Goal: Information Seeking & Learning: Learn about a topic

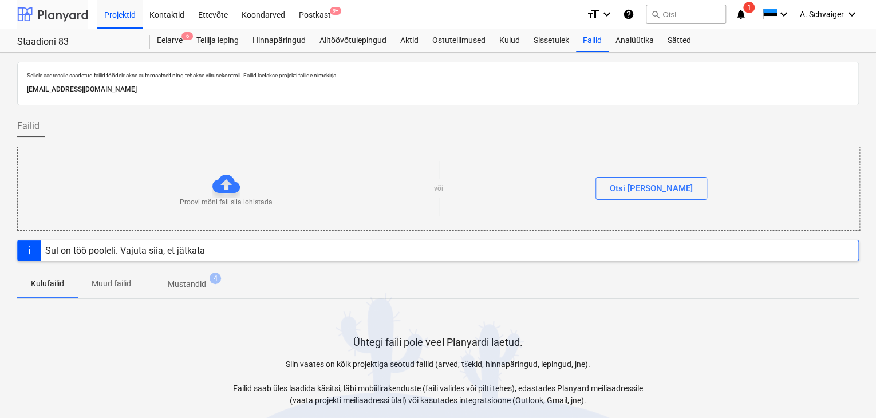
click at [60, 10] on div at bounding box center [52, 14] width 71 height 29
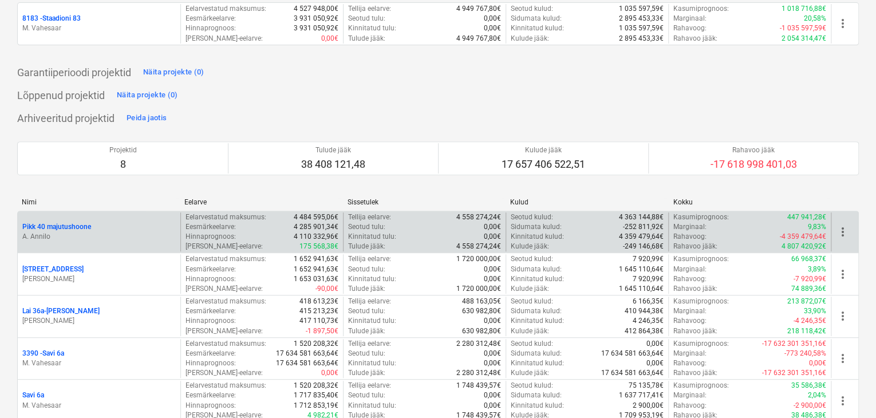
scroll to position [229, 0]
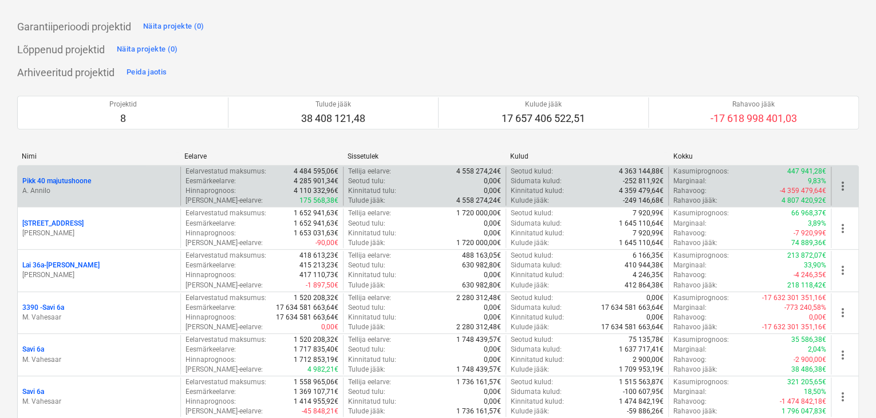
click at [128, 182] on div "Pikk 40 majutushoone" at bounding box center [98, 181] width 153 height 10
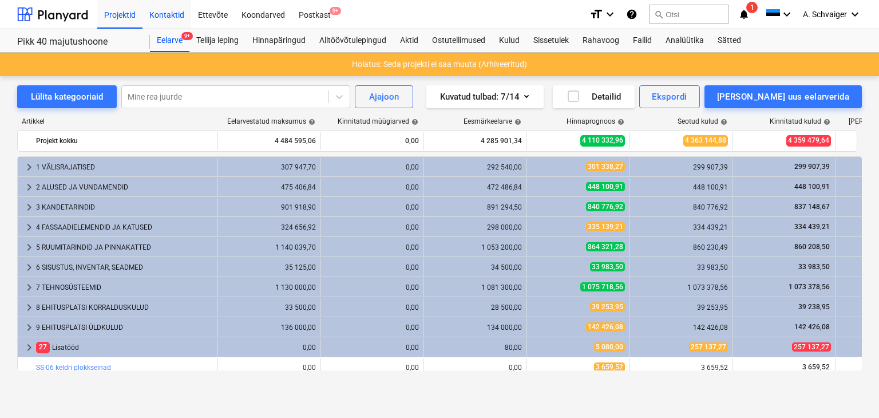
click at [166, 14] on div "Kontaktid" at bounding box center [167, 13] width 49 height 29
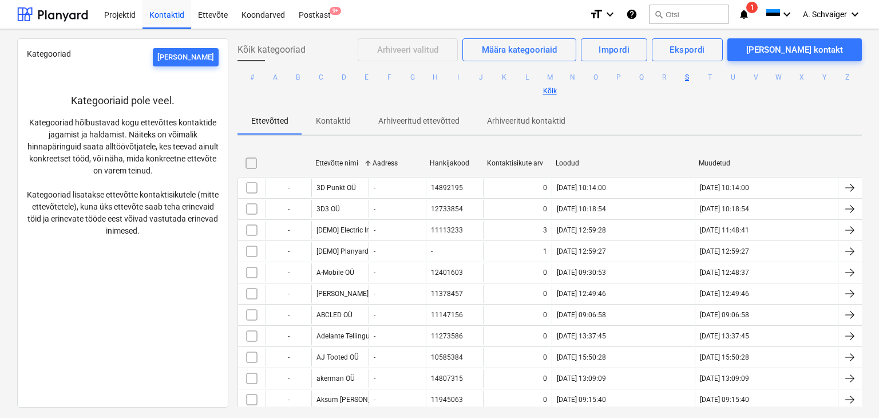
click at [685, 76] on button "S" at bounding box center [688, 77] width 14 height 14
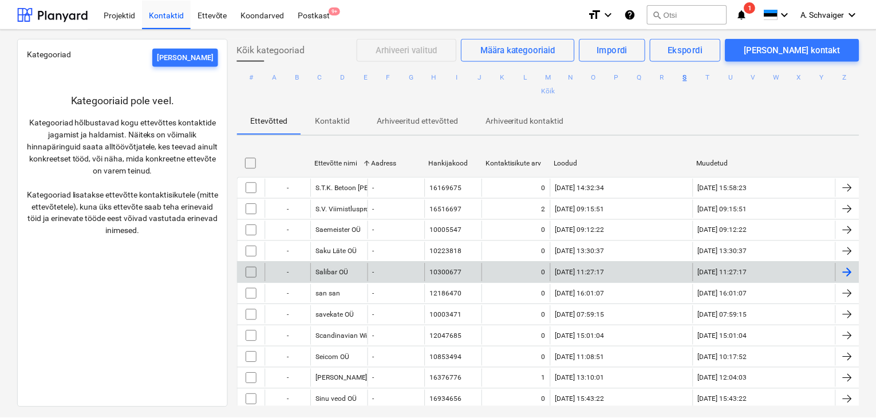
scroll to position [229, 0]
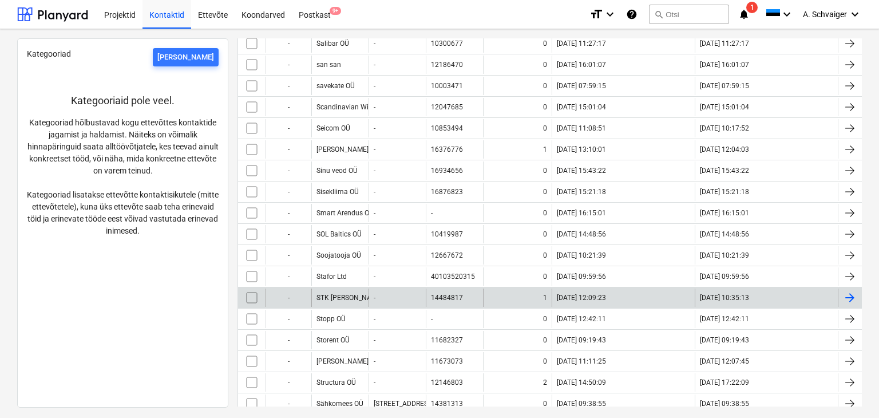
click at [847, 294] on div at bounding box center [850, 298] width 14 height 14
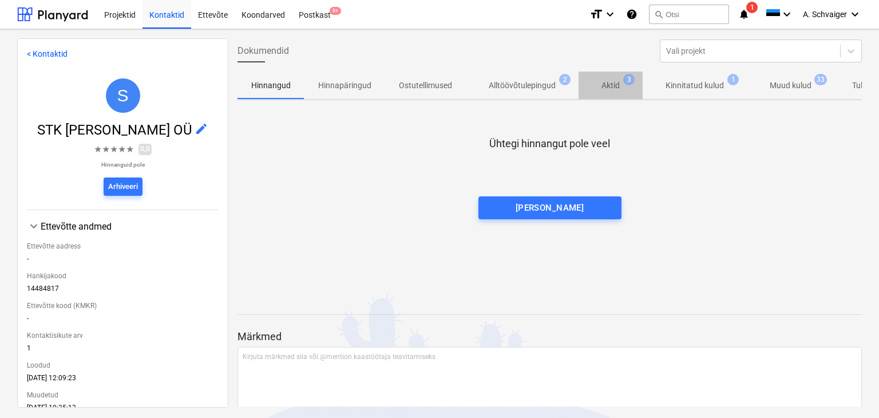
click at [624, 83] on span "3" at bounding box center [629, 79] width 11 height 11
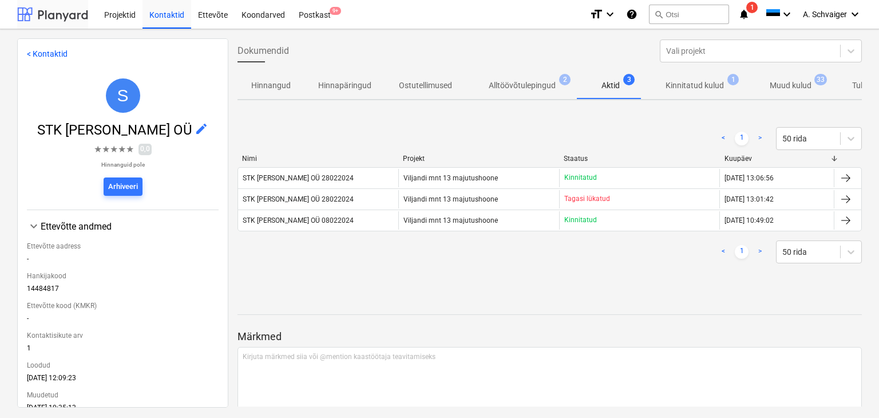
click at [77, 13] on div at bounding box center [52, 14] width 71 height 29
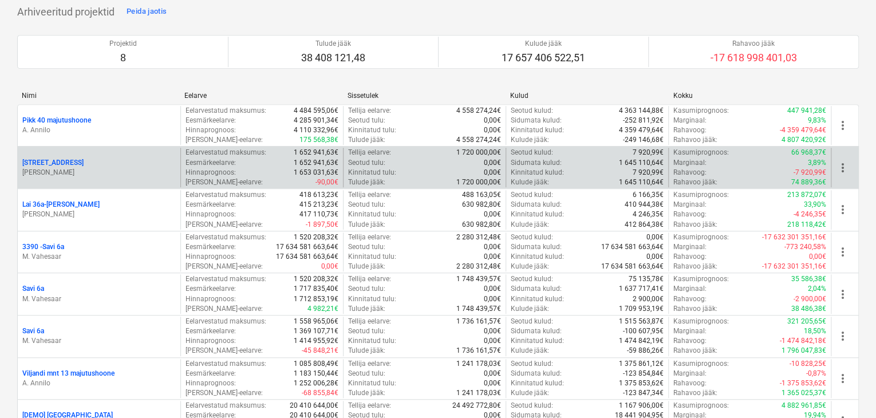
scroll to position [335, 0]
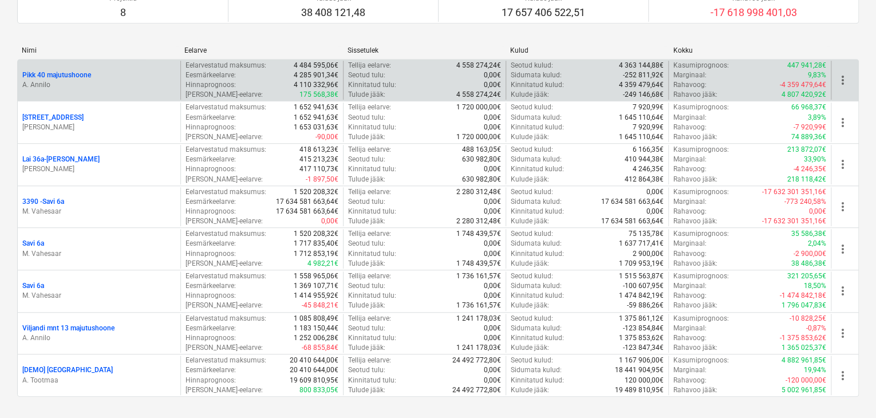
click at [127, 82] on p "A. Annilo" at bounding box center [98, 85] width 153 height 10
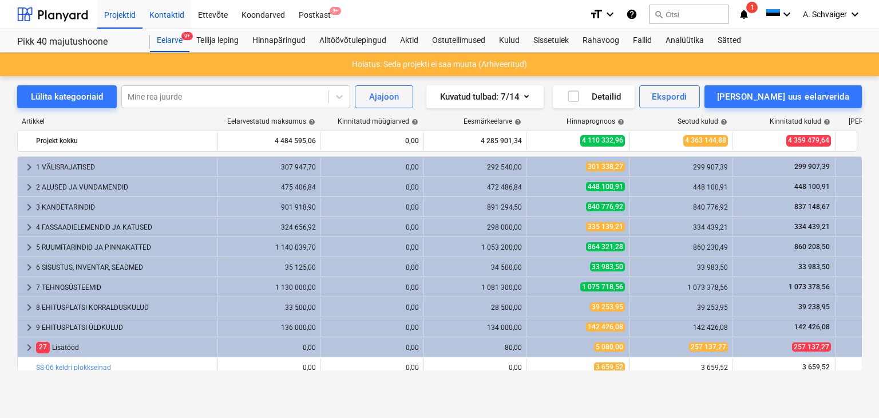
click at [163, 13] on div "Kontaktid" at bounding box center [167, 13] width 49 height 29
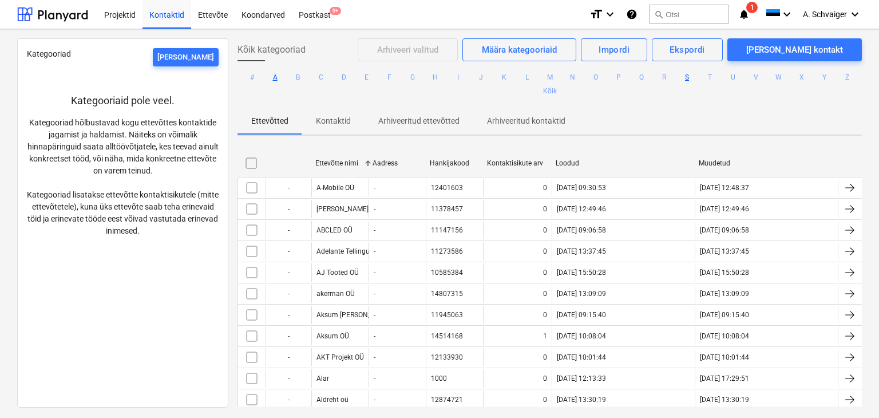
click at [684, 76] on button "S" at bounding box center [688, 77] width 14 height 14
click at [410, 92] on ul "# A B C D E F G H I J K L M N O P Q R S T U V W X Y Z Kõik" at bounding box center [550, 84] width 625 height 46
click at [318, 77] on button "C" at bounding box center [321, 77] width 14 height 14
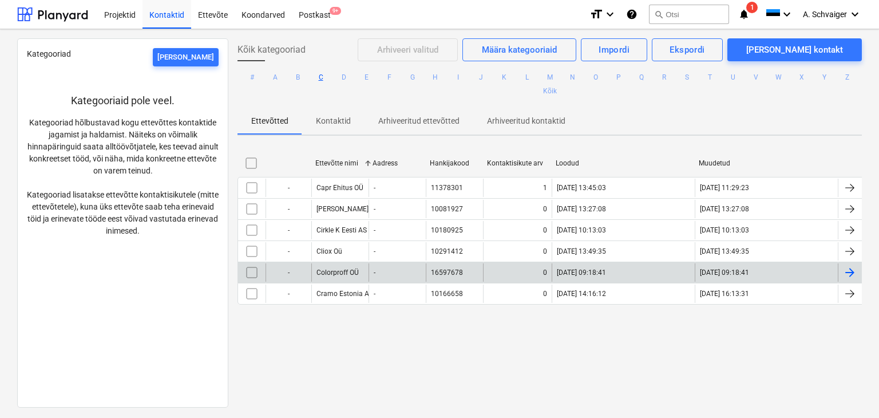
click at [847, 273] on div at bounding box center [850, 273] width 14 height 14
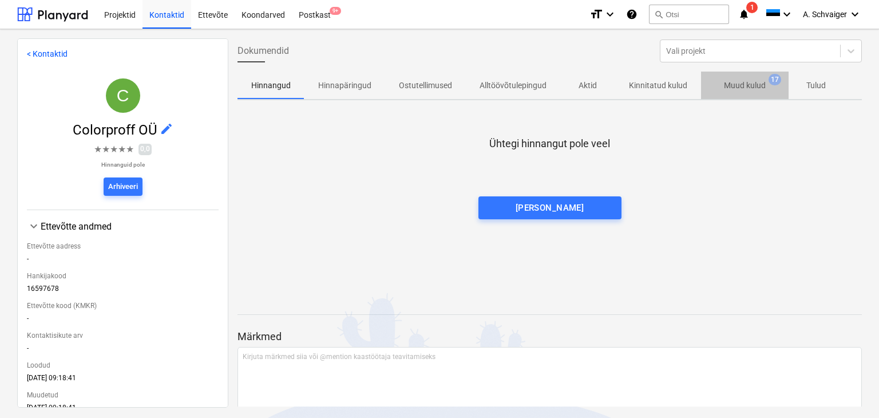
click at [740, 86] on p "Muud kulud" at bounding box center [745, 86] width 42 height 12
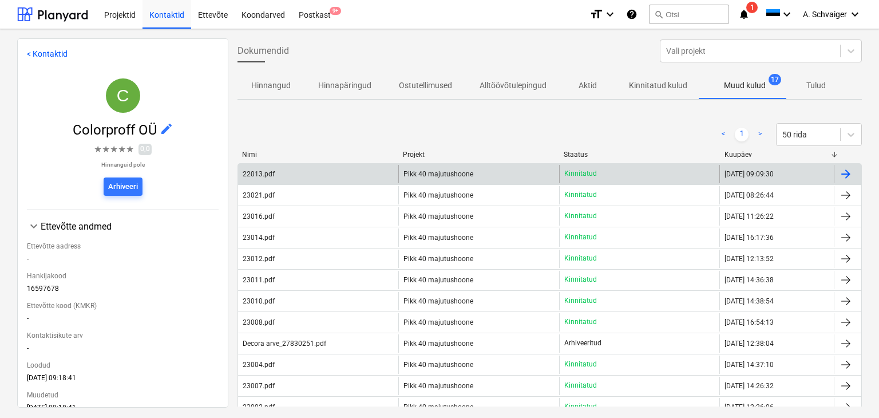
click at [845, 175] on div at bounding box center [846, 174] width 14 height 14
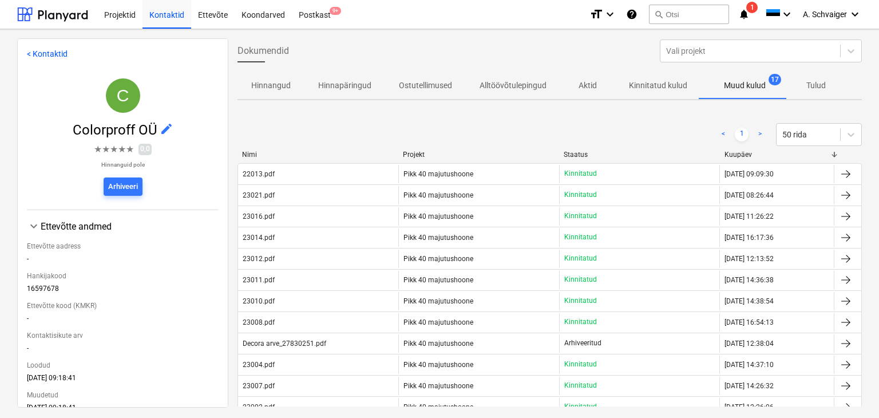
click at [587, 86] on p "Aktid" at bounding box center [587, 86] width 27 height 12
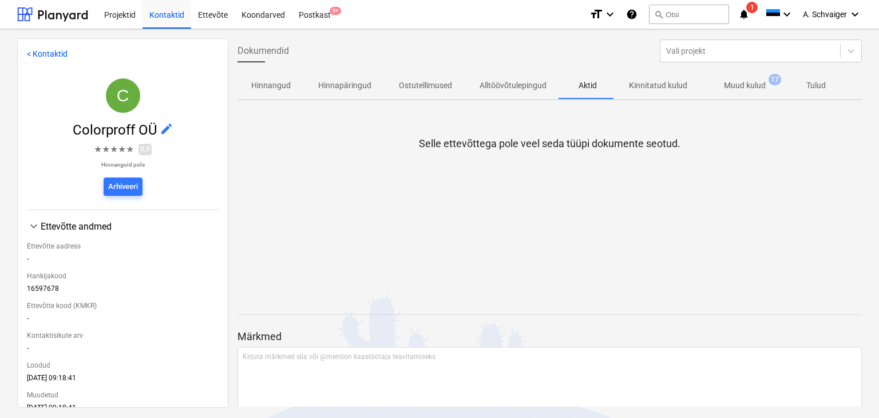
click at [731, 82] on p "Muud kulud" at bounding box center [745, 86] width 42 height 12
